Goal: Task Accomplishment & Management: Manage account settings

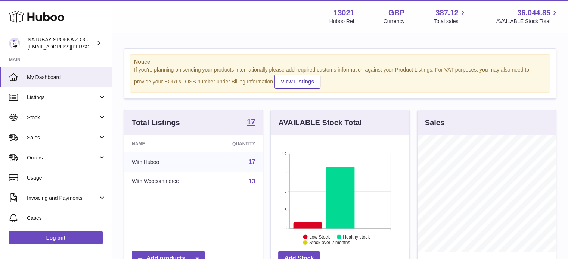
scroll to position [116, 138]
click at [306, 223] on icon at bounding box center [307, 226] width 29 height 6
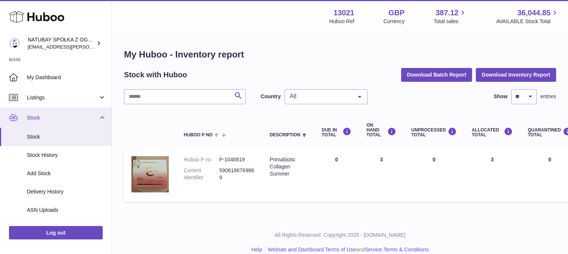
click at [71, 115] on span "Stock" at bounding box center [62, 117] width 71 height 7
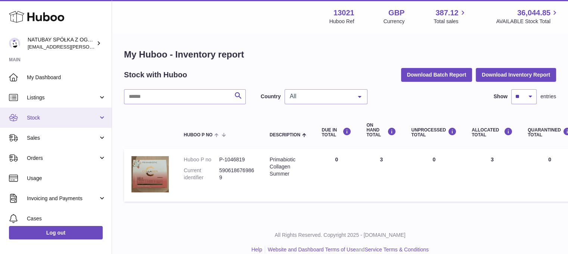
click at [60, 115] on span "Stock" at bounding box center [62, 117] width 71 height 7
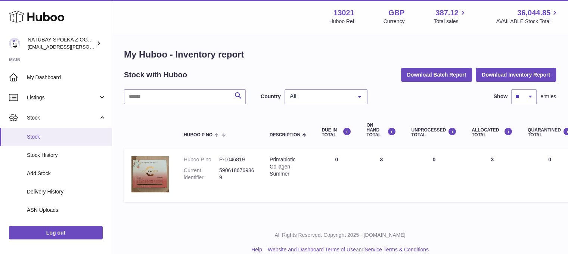
click at [60, 138] on span "Stock" at bounding box center [66, 136] width 79 height 7
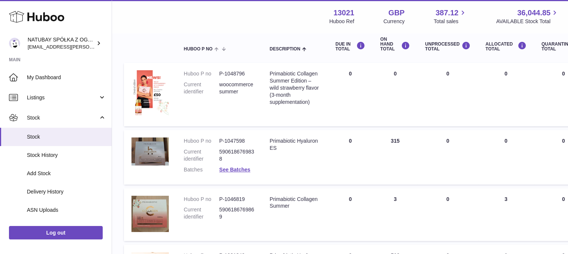
scroll to position [75, 0]
